Goal: Transaction & Acquisition: Purchase product/service

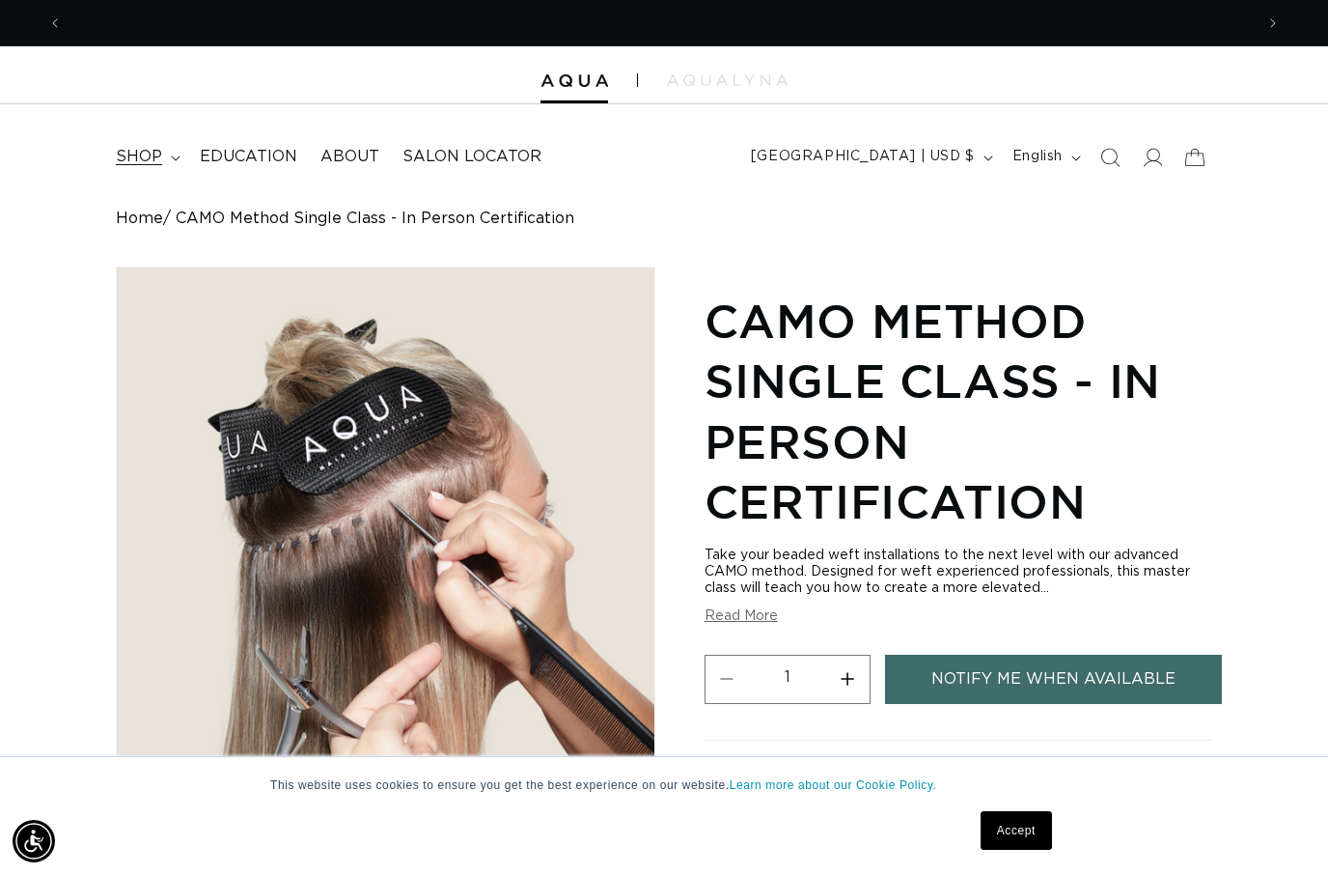
scroll to position [0, 1191]
click at [126, 160] on span "shop" at bounding box center [139, 157] width 46 height 20
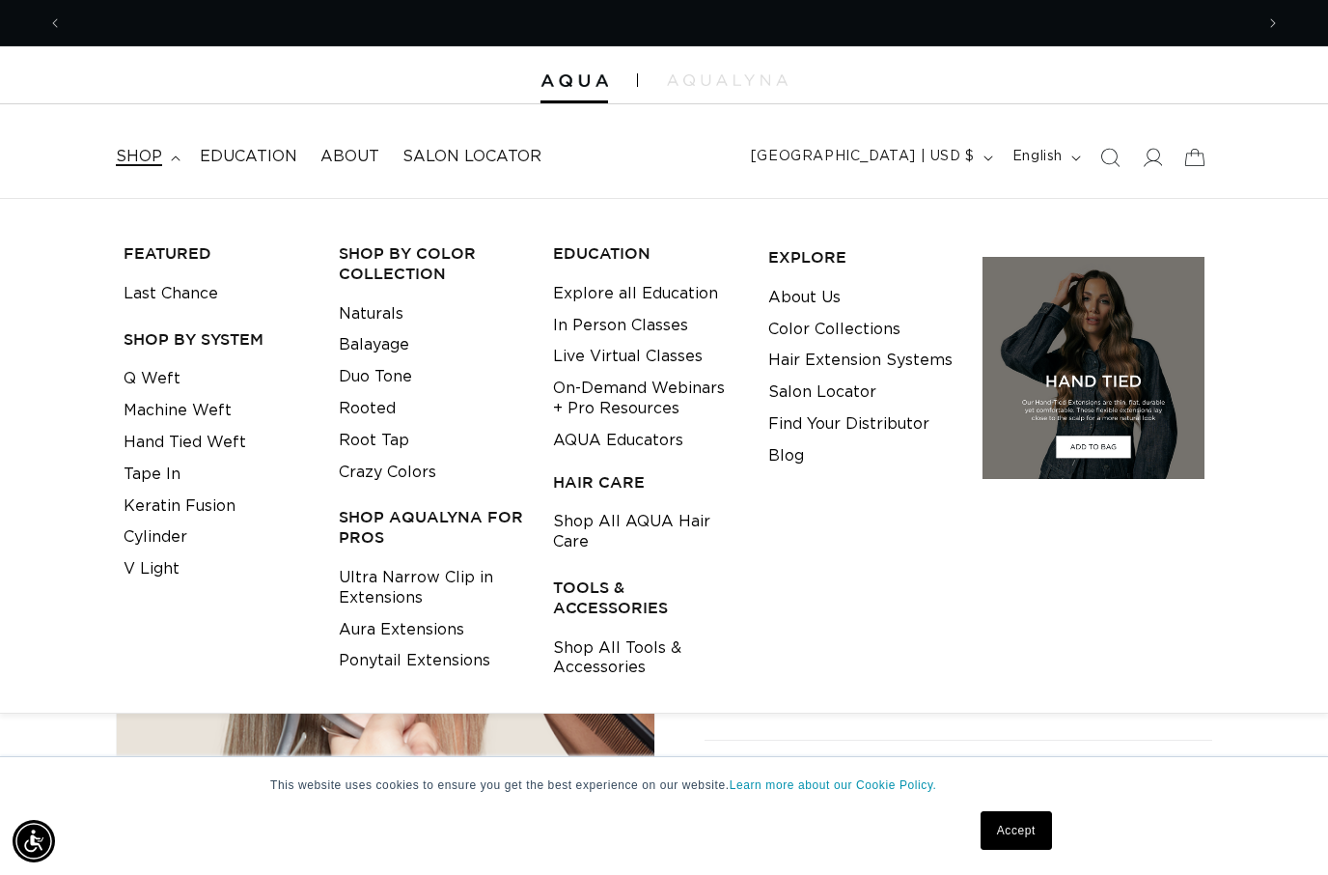
scroll to position [0, 0]
click at [150, 374] on link "Q Weft" at bounding box center [152, 379] width 57 height 32
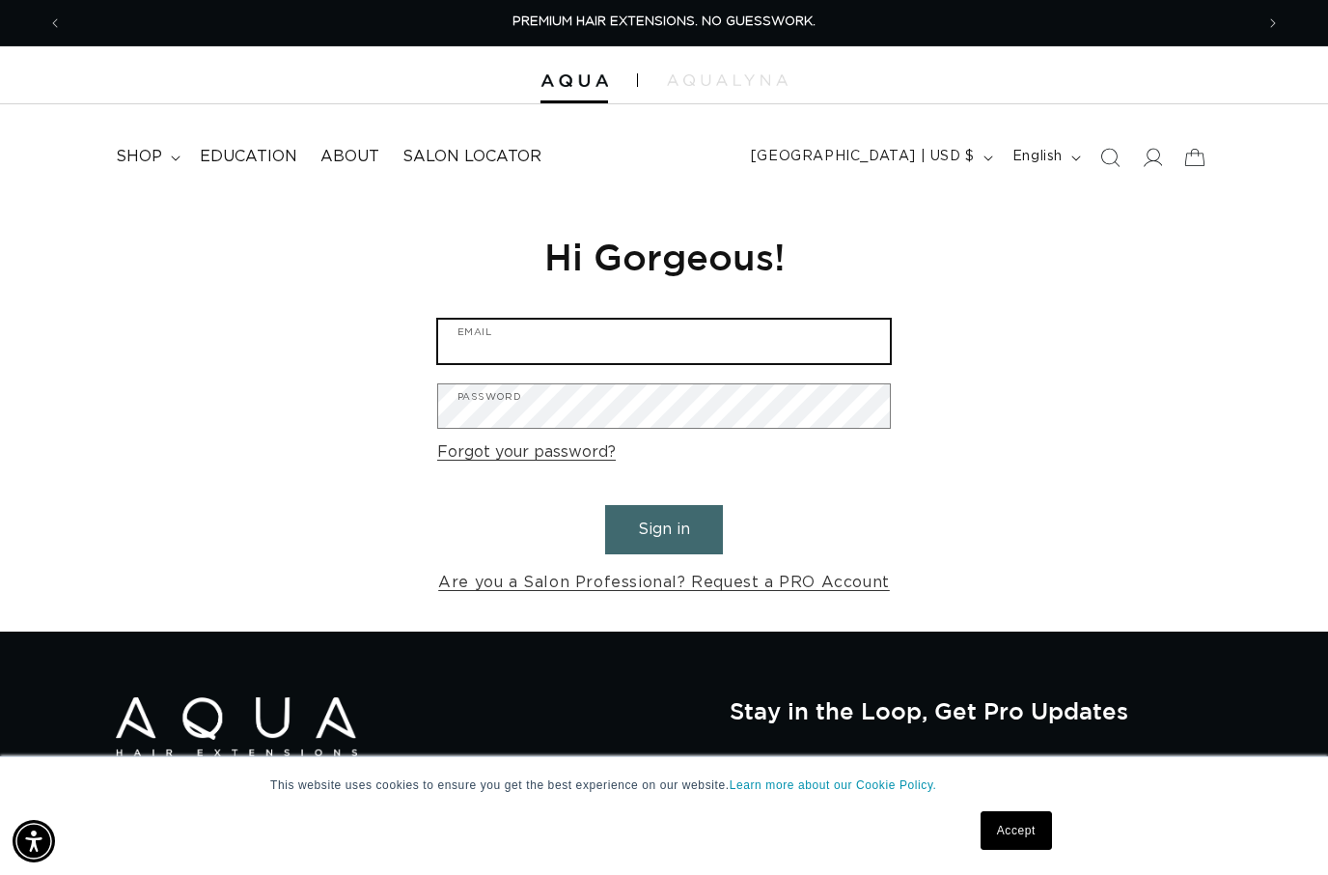
type input "maryclaire@puresalongr.com"
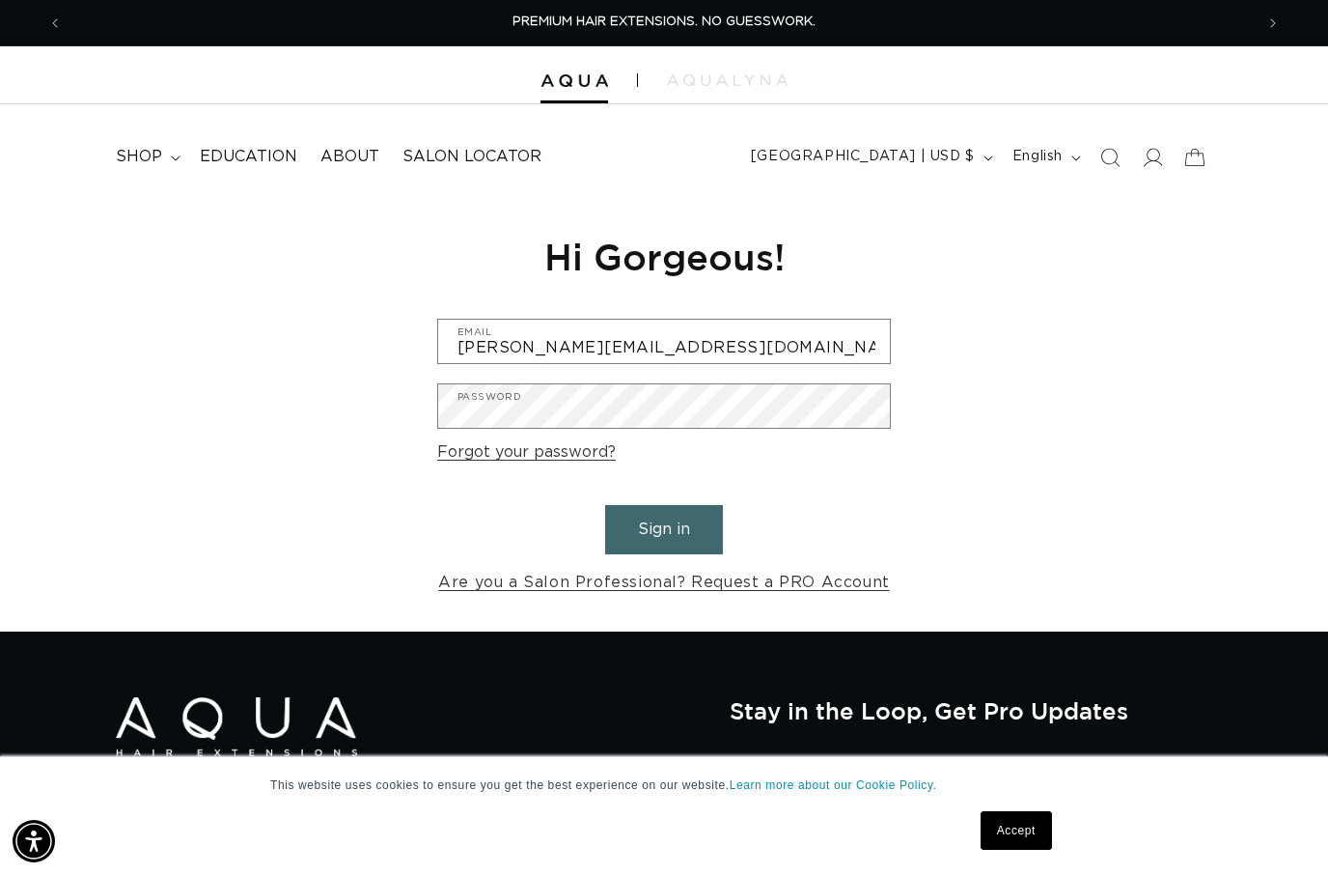
click at [664, 526] on button "Sign in" at bounding box center [664, 529] width 118 height 49
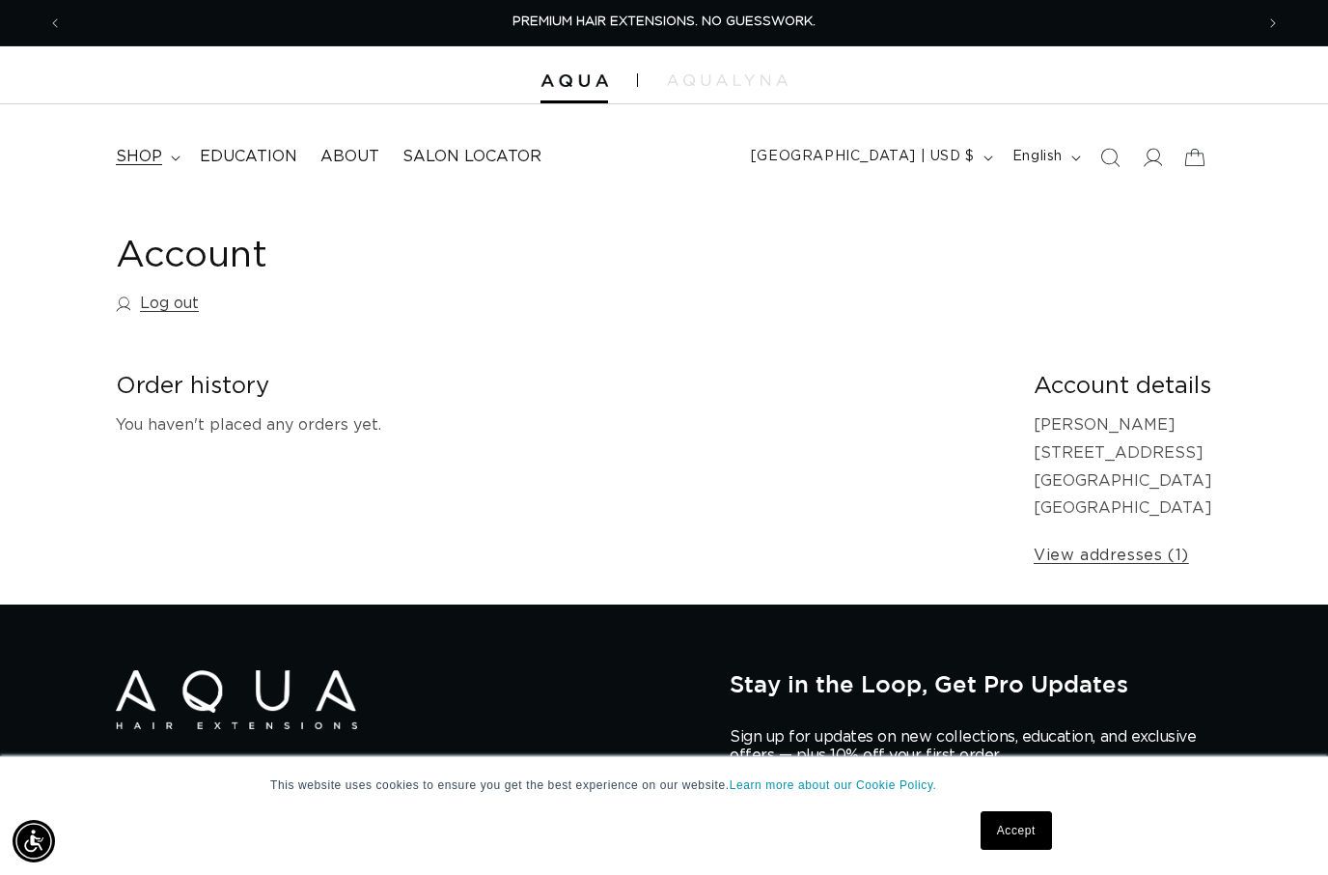
click at [143, 157] on span "shop" at bounding box center [139, 157] width 46 height 20
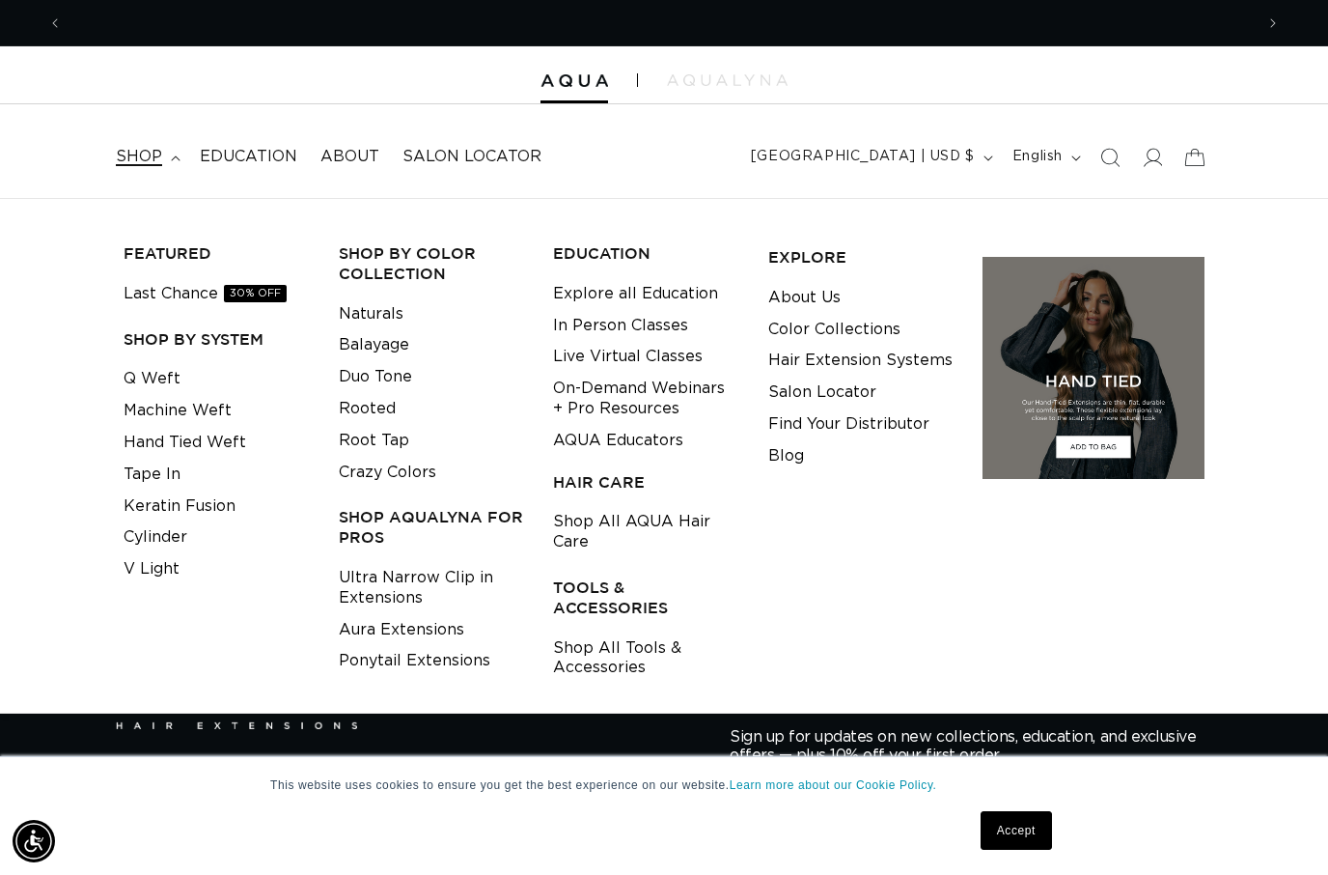
scroll to position [0, 1191]
click at [163, 377] on link "Q Weft" at bounding box center [152, 379] width 57 height 32
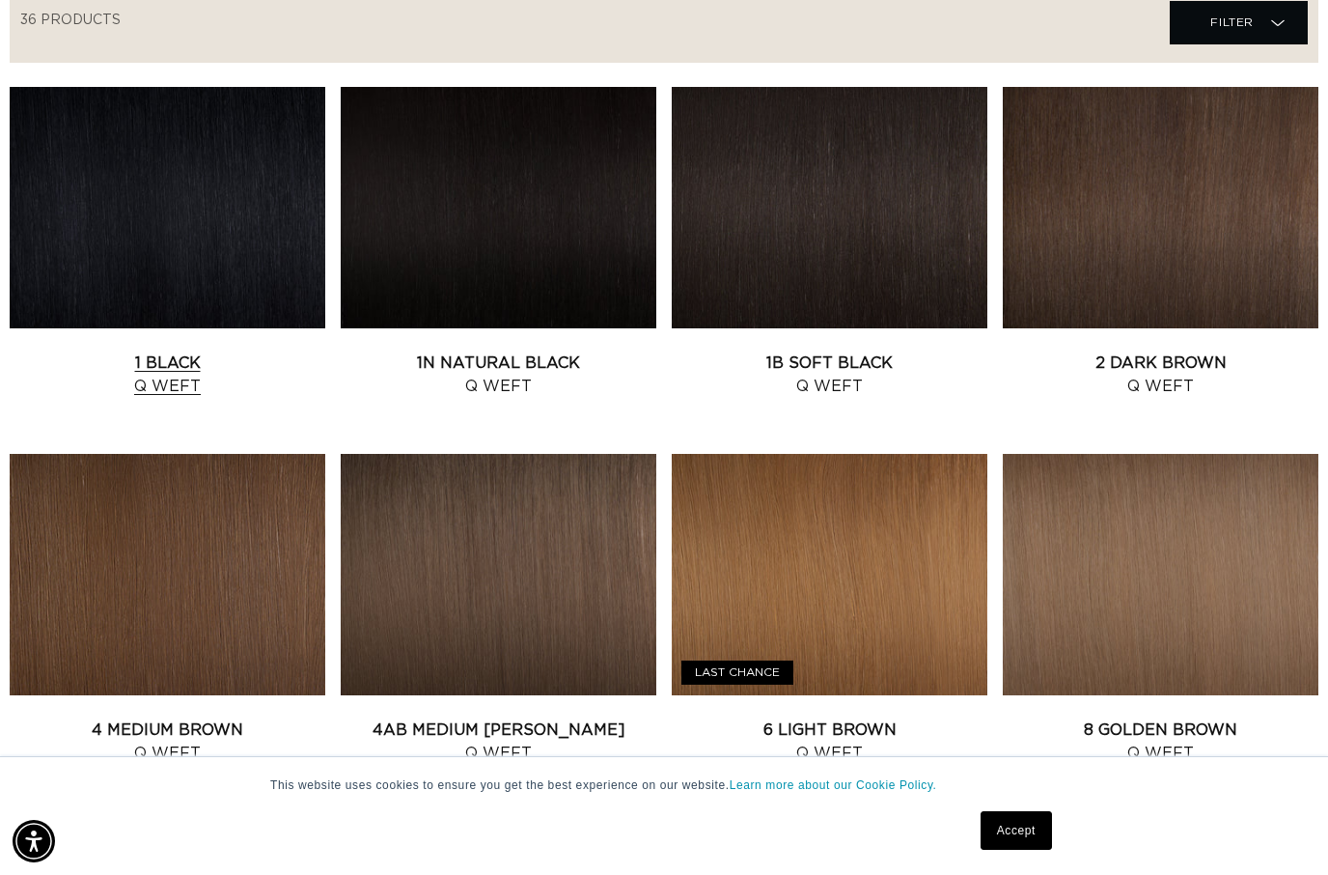
scroll to position [0, 2382]
click at [138, 351] on link "1 Black Q Weft" at bounding box center [168, 374] width 316 height 46
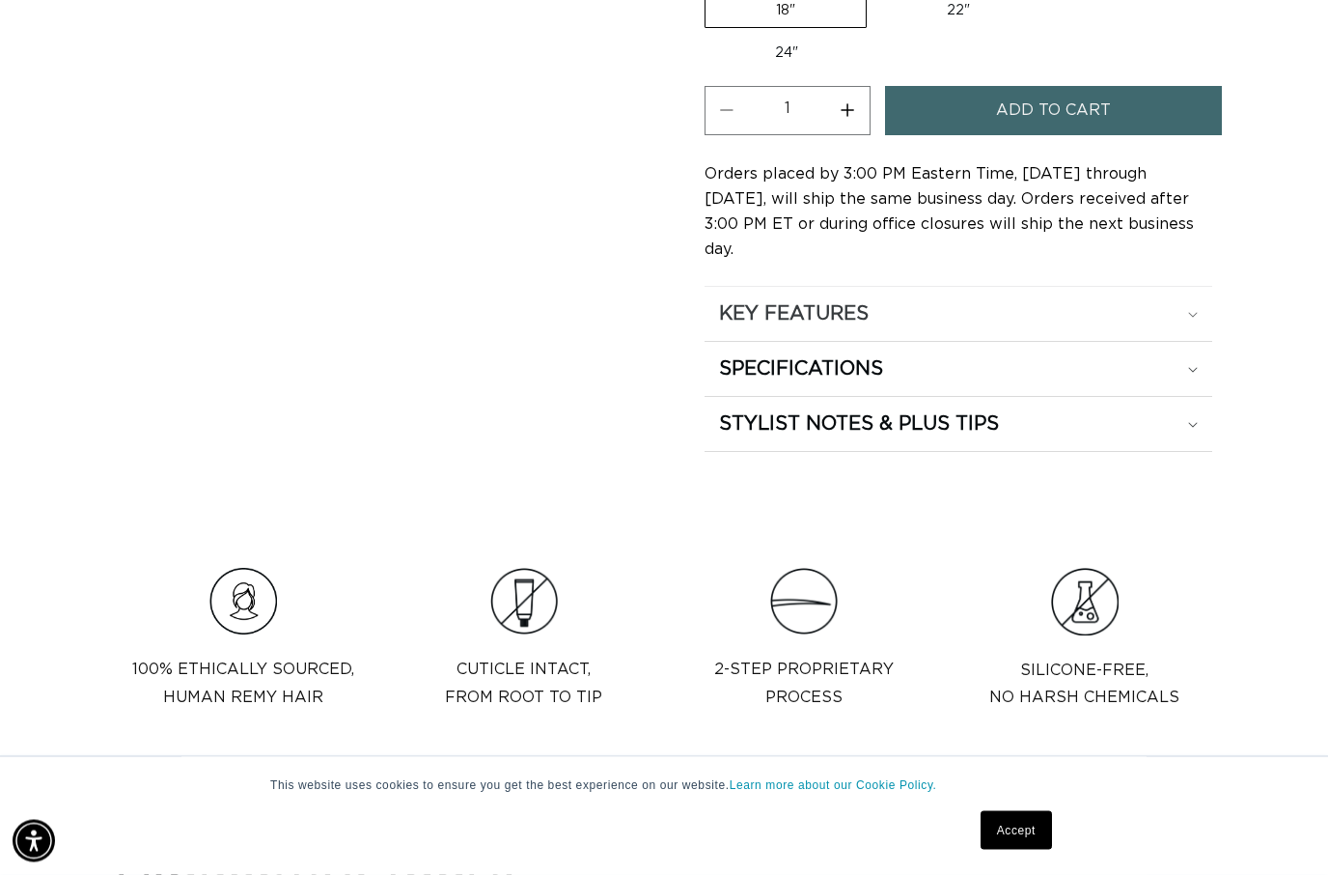
scroll to position [1193, 0]
click at [1165, 301] on div "KEY FEATURES" at bounding box center [958, 313] width 479 height 25
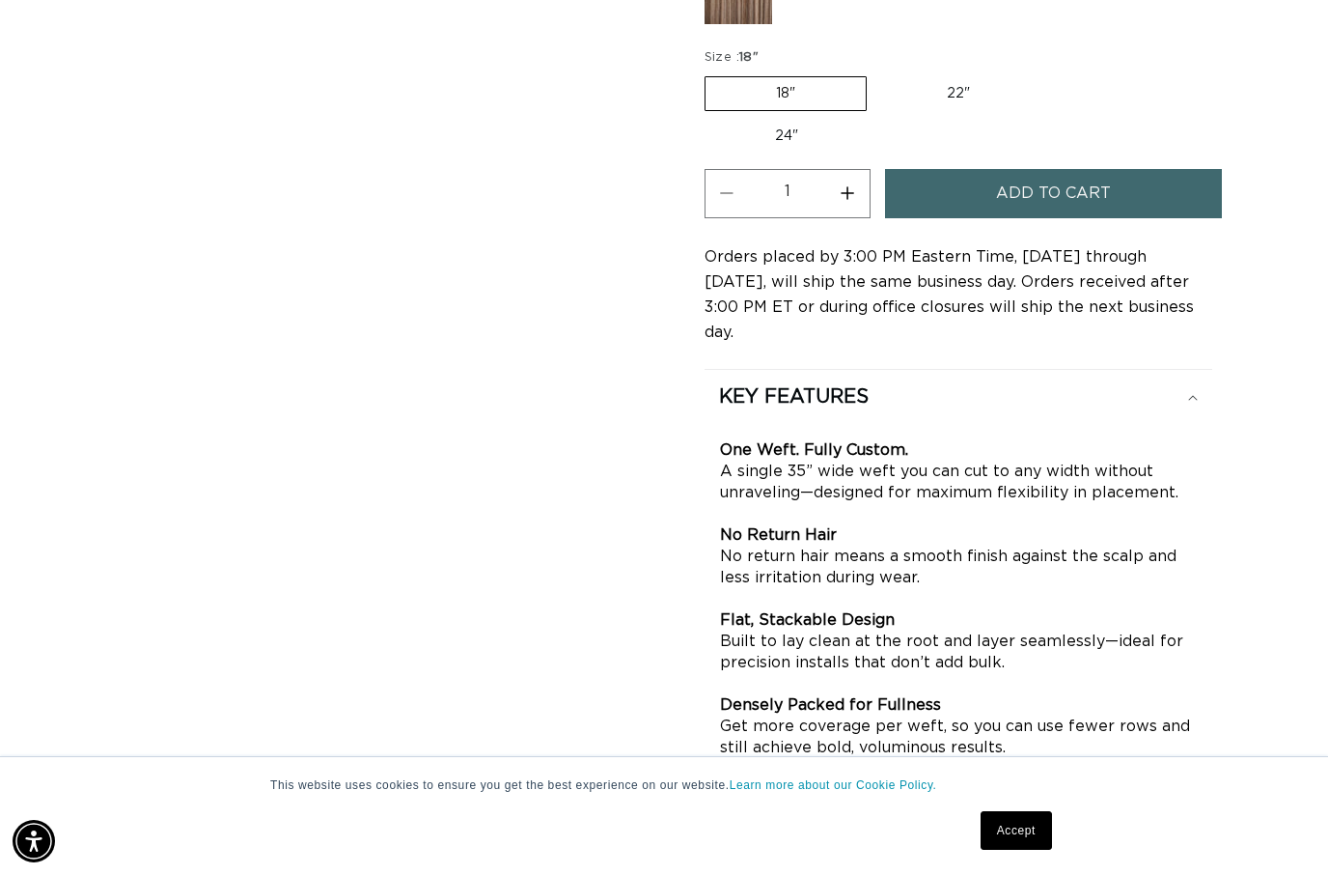
scroll to position [0, 0]
